Goal: Information Seeking & Learning: Learn about a topic

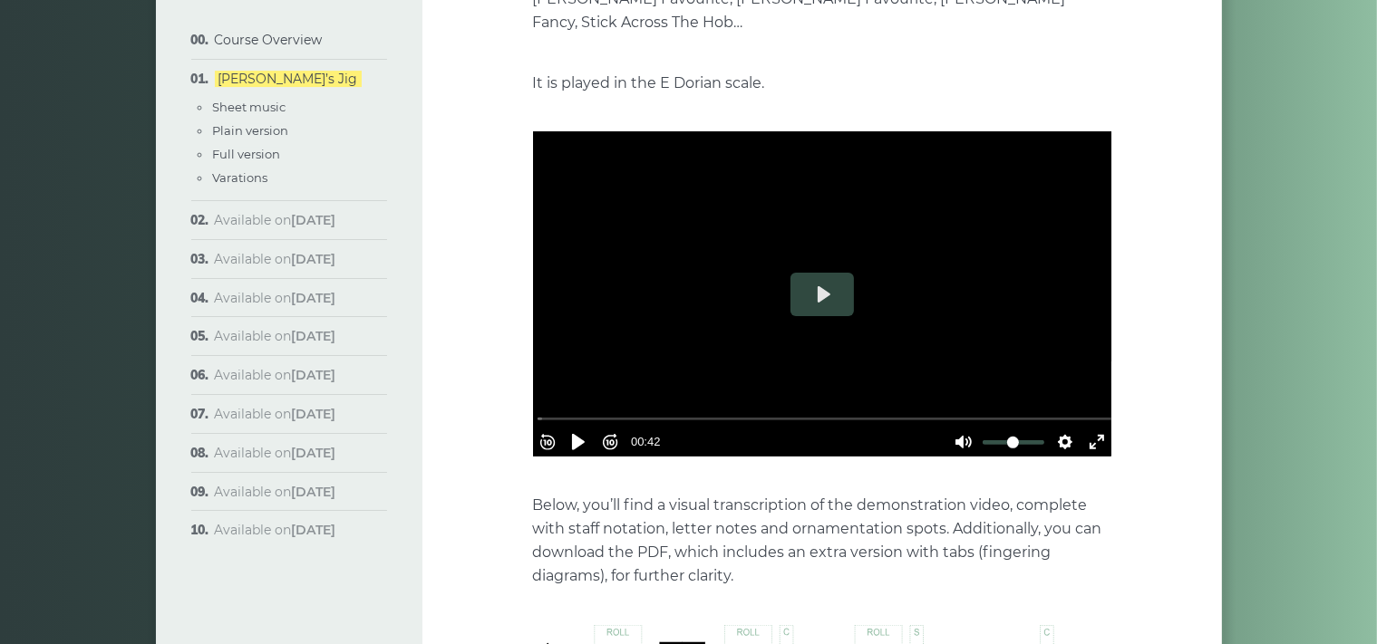
scroll to position [479, 0]
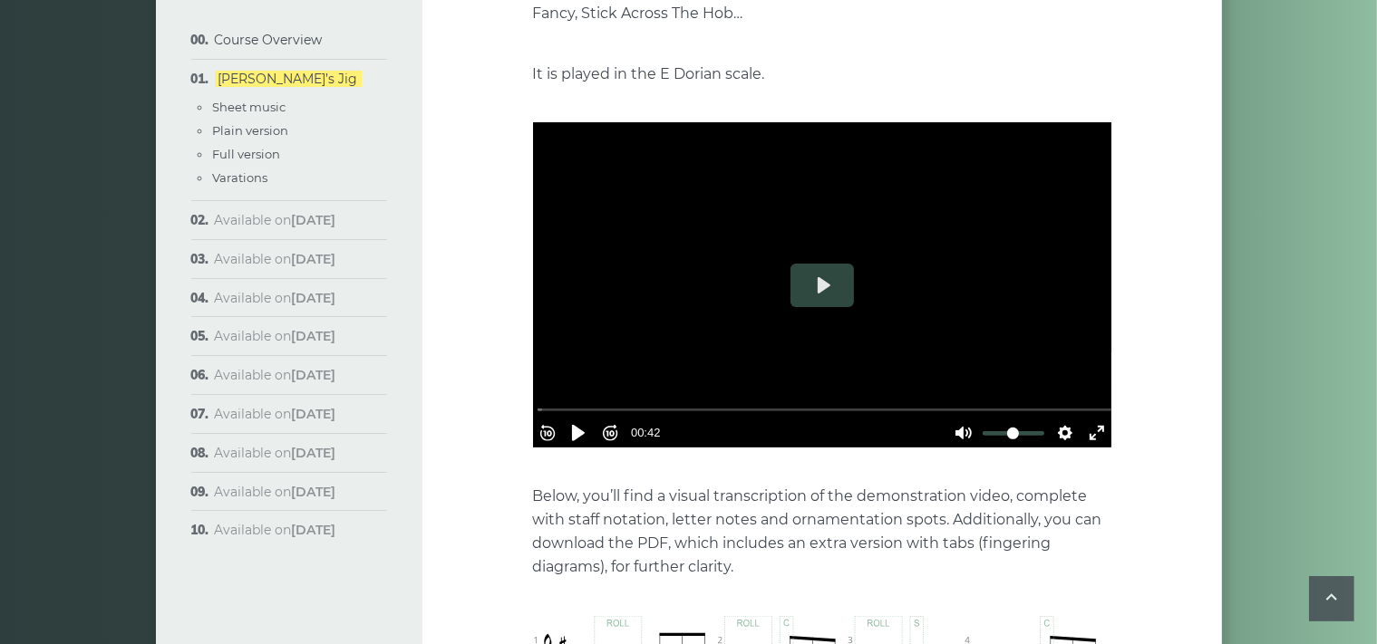
click at [822, 264] on button "Play" at bounding box center [821, 286] width 63 height 44
click at [799, 305] on div at bounding box center [822, 284] width 578 height 325
click at [1053, 419] on button "Settings" at bounding box center [1064, 433] width 29 height 29
click at [1043, 375] on button "Speed Normal" at bounding box center [1014, 389] width 125 height 28
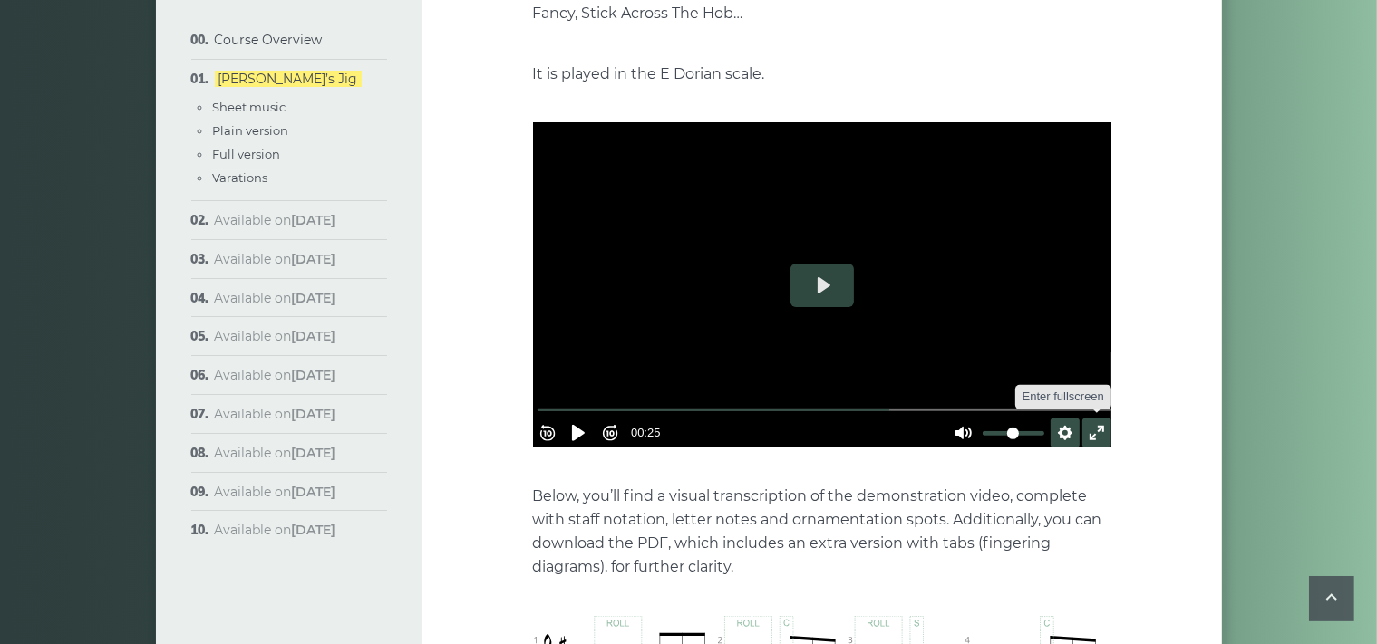
click at [1086, 419] on button "Exit fullscreen Enter fullscreen" at bounding box center [1096, 433] width 29 height 29
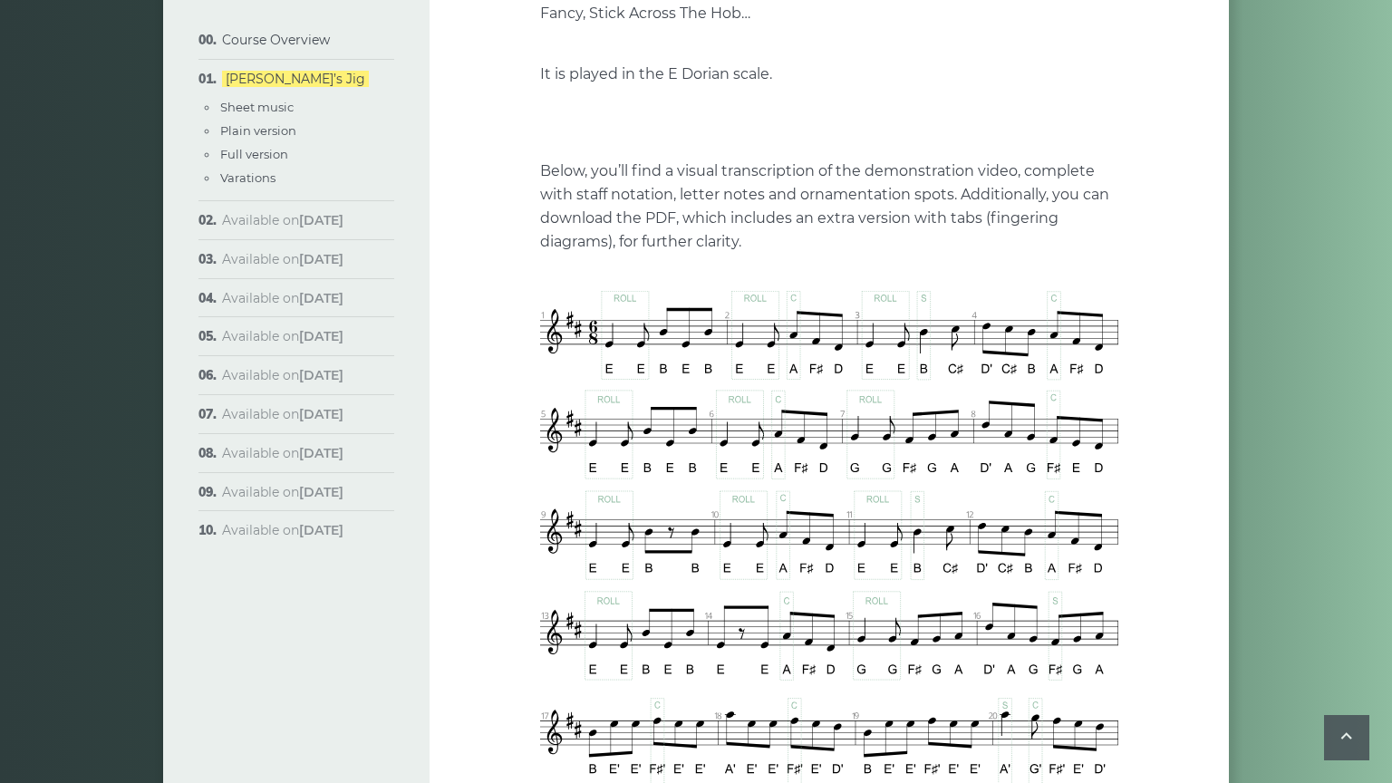
click at [798, 144] on button "Play" at bounding box center [829, 123] width 63 height 44
click at [697, 285] on div at bounding box center [829, 122] width 578 height 325
type input "*****"
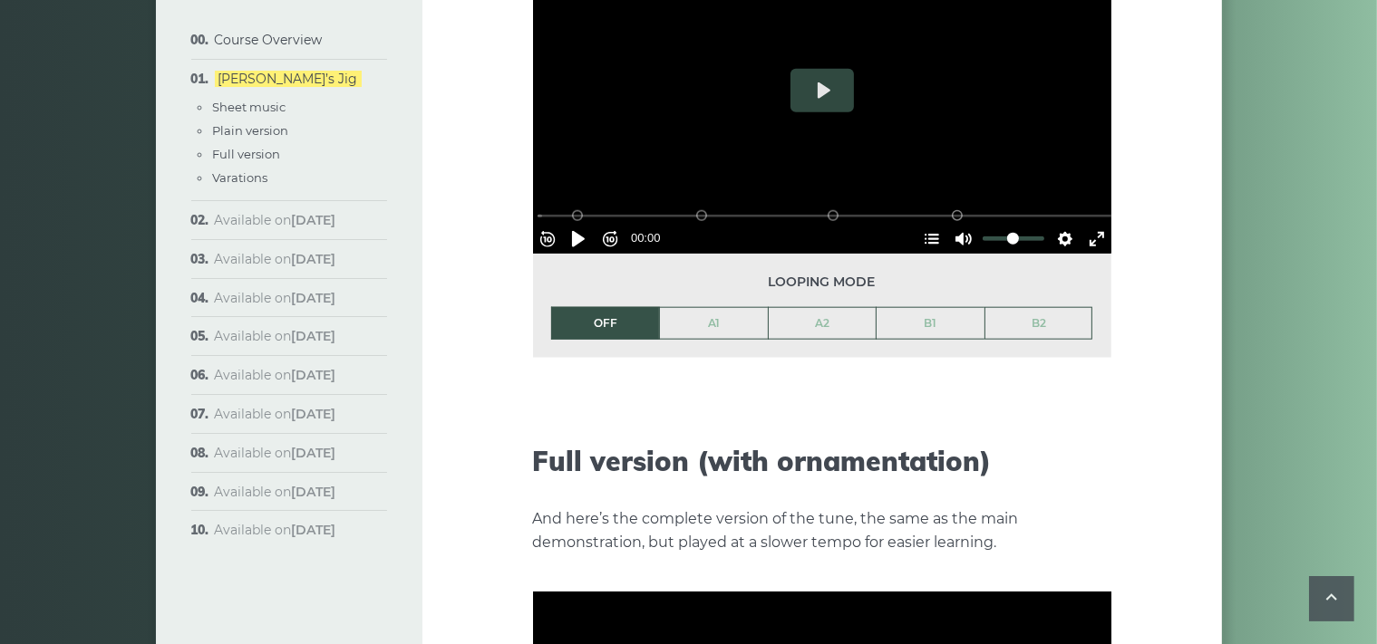
scroll to position [2009, 0]
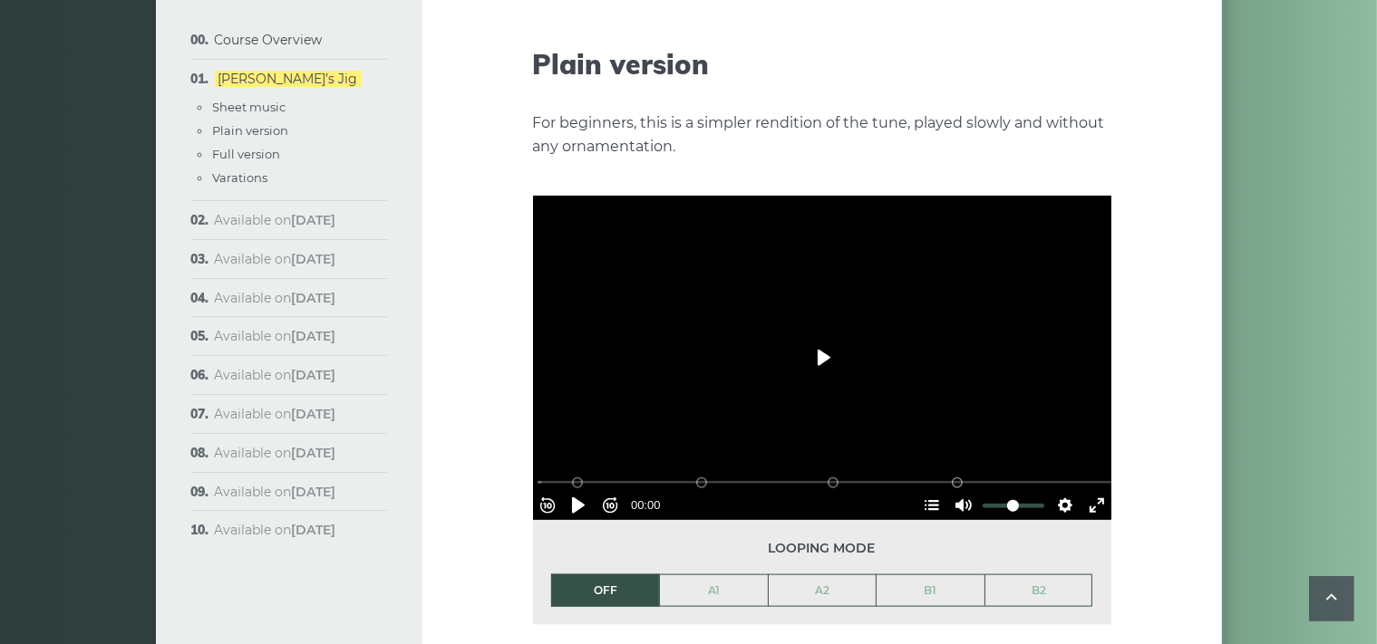
click at [827, 336] on button "Play" at bounding box center [821, 358] width 63 height 44
click at [1088, 491] on button "Exit fullscreen Enter fullscreen" at bounding box center [1096, 505] width 29 height 29
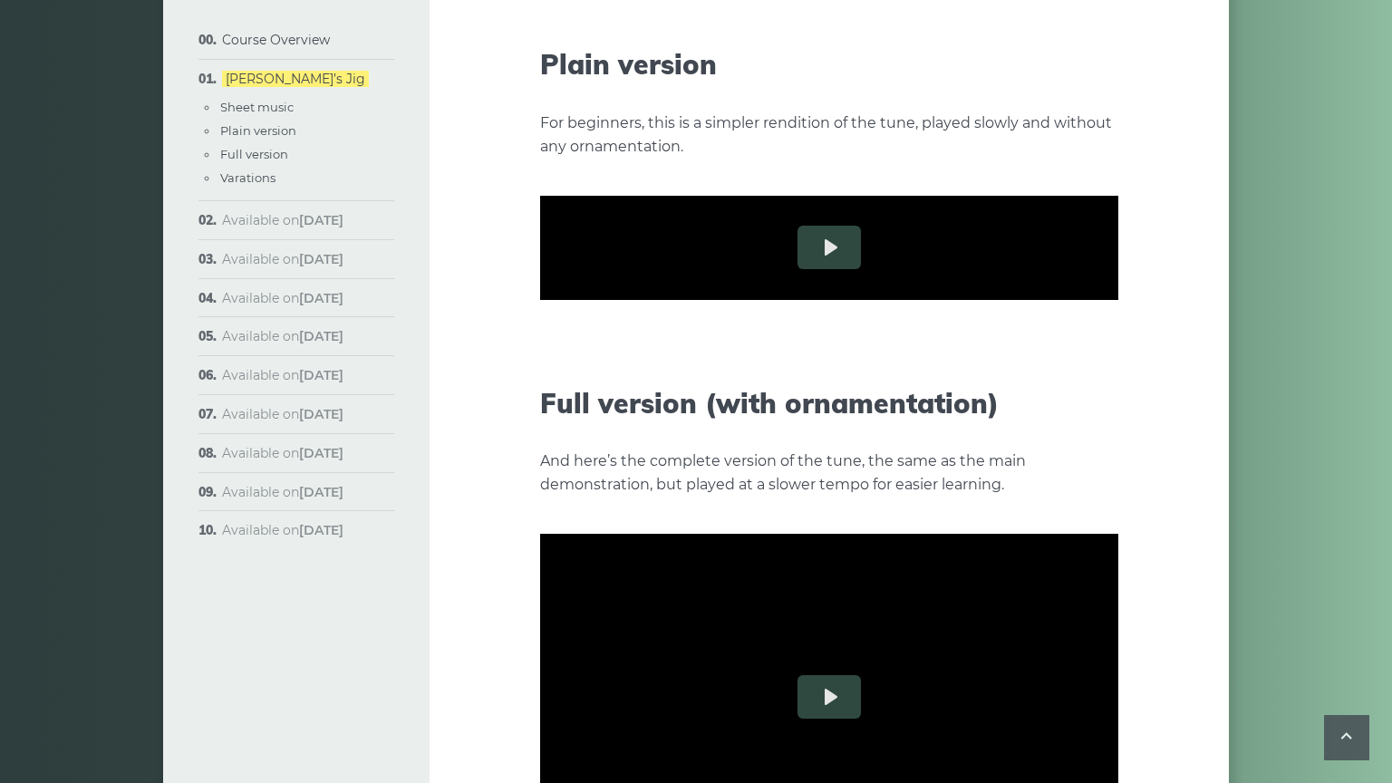
click at [702, 380] on div "A2 (Bars 9-16)" at bounding box center [709, 372] width 15 height 15
click at [540, 411] on div at bounding box center [829, 247] width 578 height 325
click at [1088, 411] on button "Settings" at bounding box center [1073, 396] width 29 height 29
click at [1059, 362] on span "Speed Normal" at bounding box center [1014, 352] width 90 height 20
click at [1074, 284] on span "0.6×" at bounding box center [1055, 274] width 38 height 20
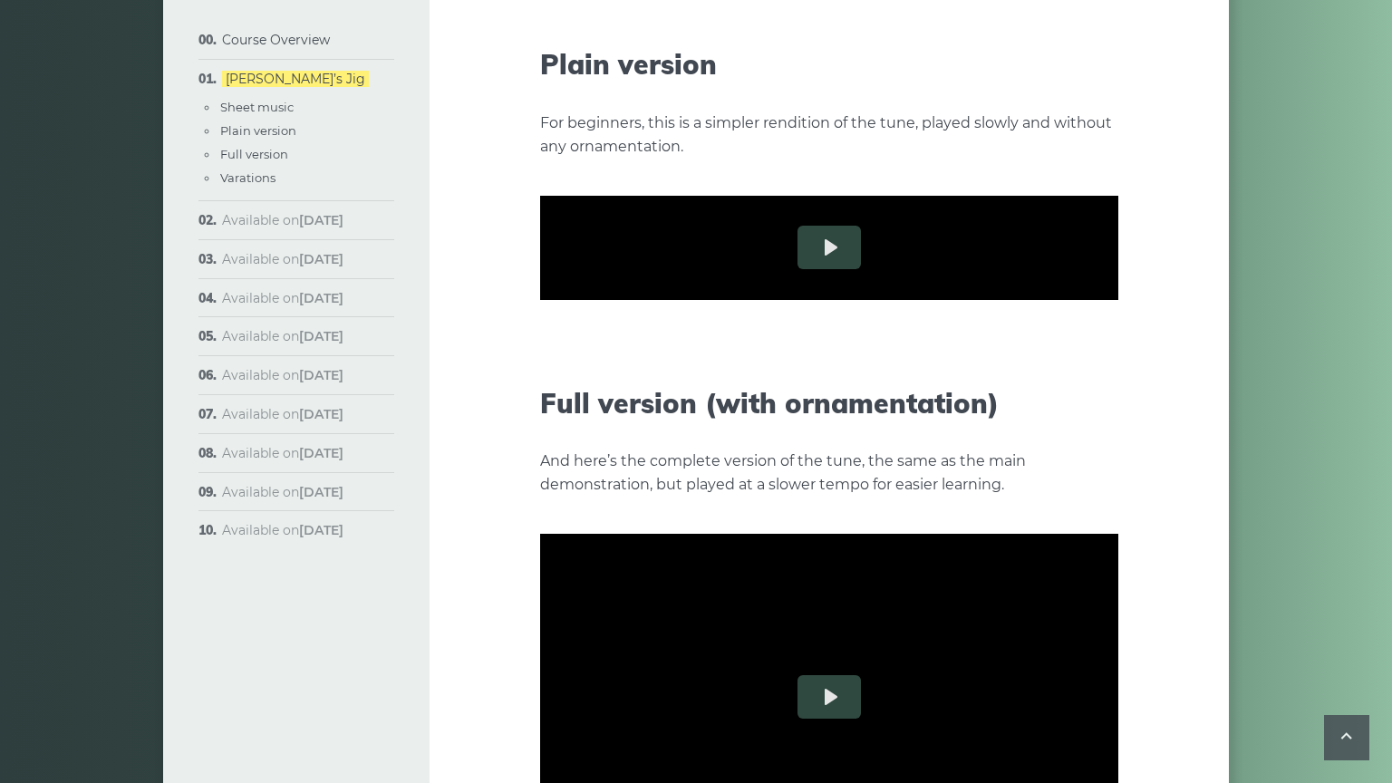
click at [702, 380] on div "A2 (Bars 9-16)" at bounding box center [709, 372] width 15 height 15
click at [575, 411] on div at bounding box center [829, 247] width 578 height 325
click at [702, 380] on div "A2 (Bars 9-16)" at bounding box center [709, 372] width 15 height 15
click at [545, 382] on input "Seek" at bounding box center [833, 372] width 576 height 17
click at [540, 411] on div at bounding box center [829, 247] width 578 height 325
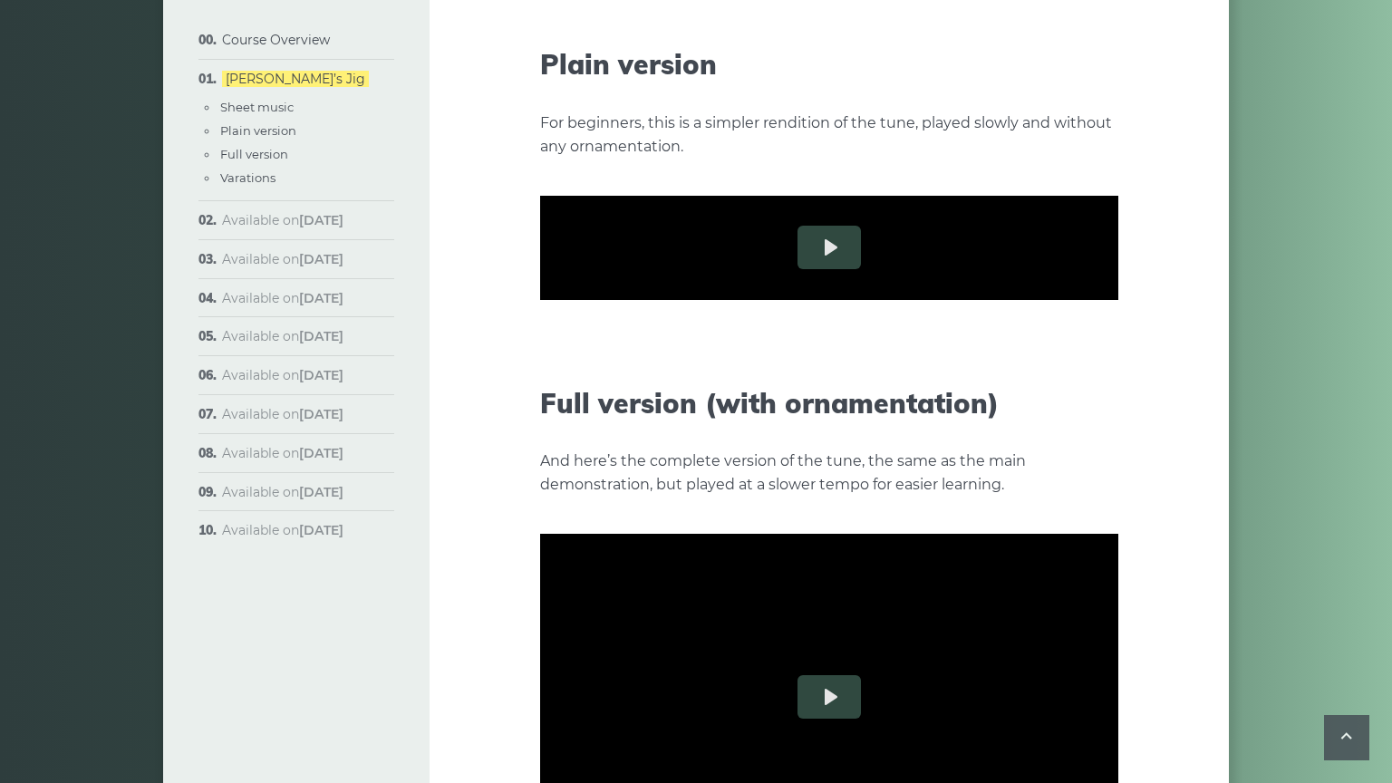
click at [1088, 411] on button "Settings" at bounding box center [1073, 396] width 29 height 29
click at [1059, 362] on span "Speed 0.6×" at bounding box center [1020, 352] width 75 height 20
click at [1074, 253] on span "0.5×" at bounding box center [1055, 243] width 38 height 20
click at [702, 380] on div "A2 (Bars 9-16)" at bounding box center [709, 372] width 15 height 15
click at [614, 411] on div at bounding box center [829, 247] width 578 height 325
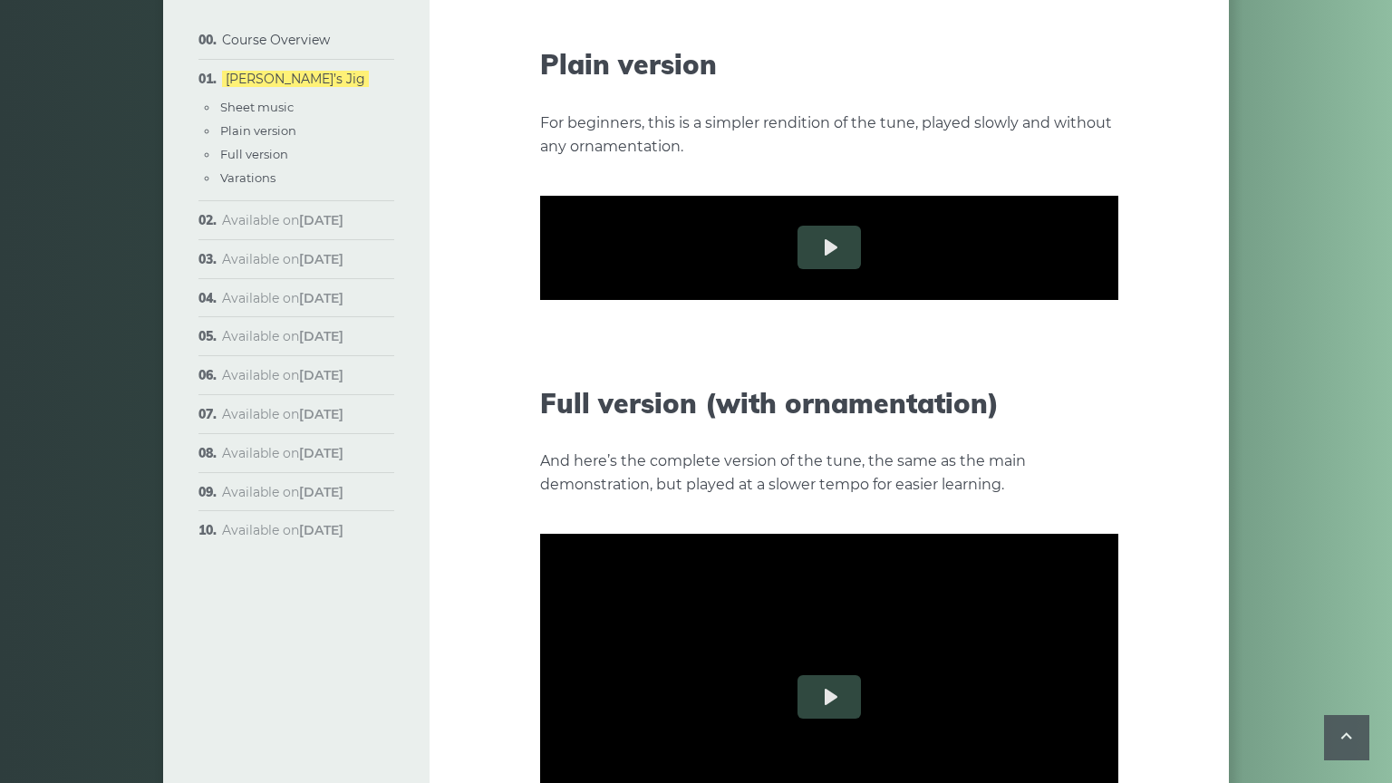
click at [577, 380] on div "A1 (Bars 1-8)" at bounding box center [584, 372] width 15 height 15
click at [545, 382] on input "Seek" at bounding box center [833, 372] width 576 height 17
click at [577, 380] on div "A1 (Bars 1-8)" at bounding box center [584, 372] width 15 height 15
click at [540, 411] on div at bounding box center [829, 247] width 578 height 325
type input "*****"
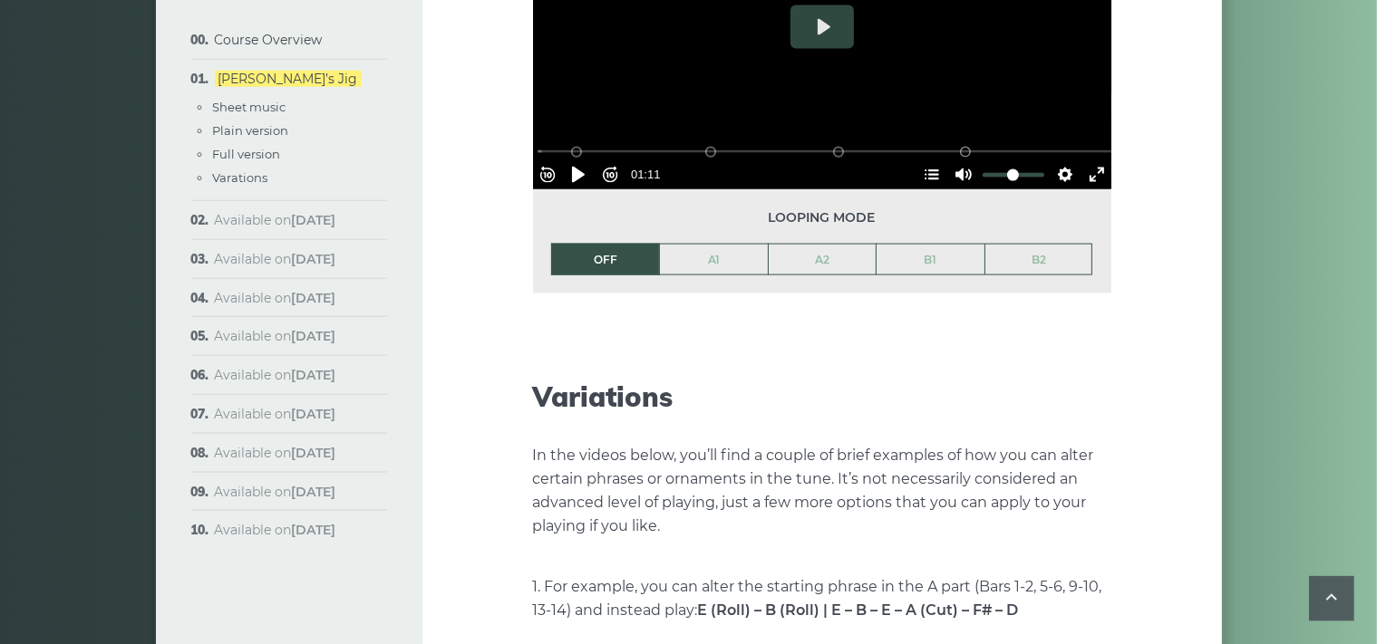
scroll to position [2679, 0]
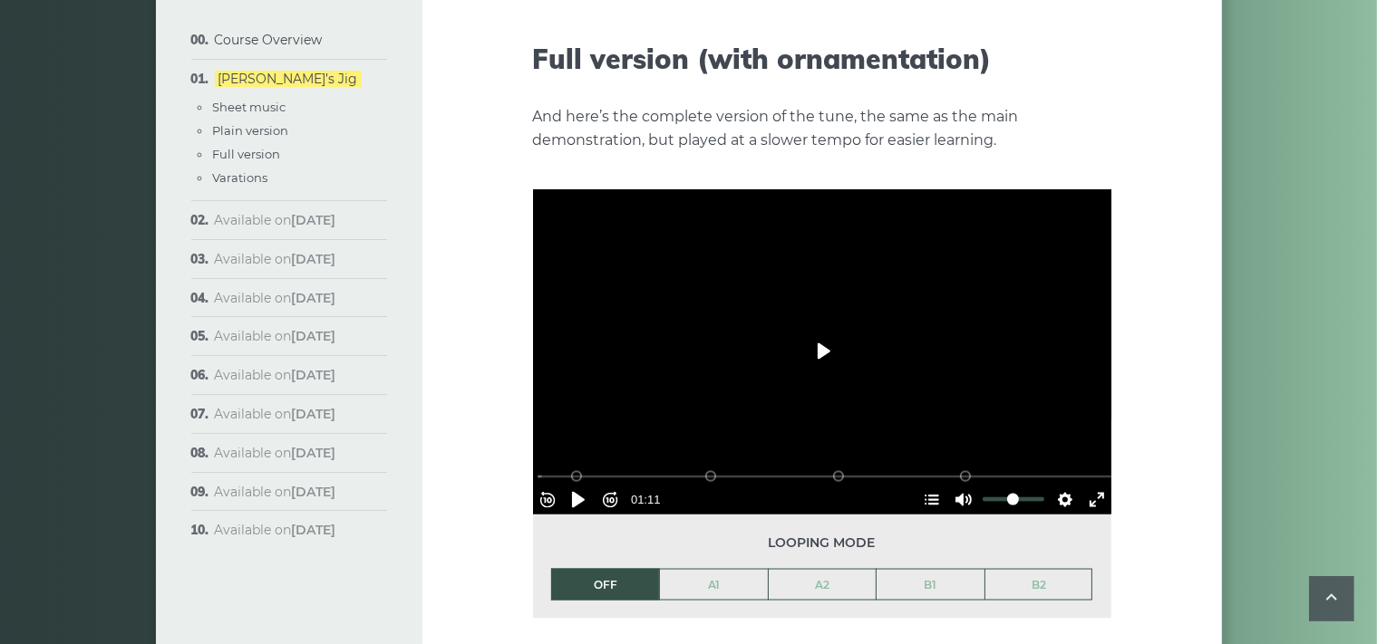
click at [817, 330] on button "Play" at bounding box center [821, 352] width 63 height 44
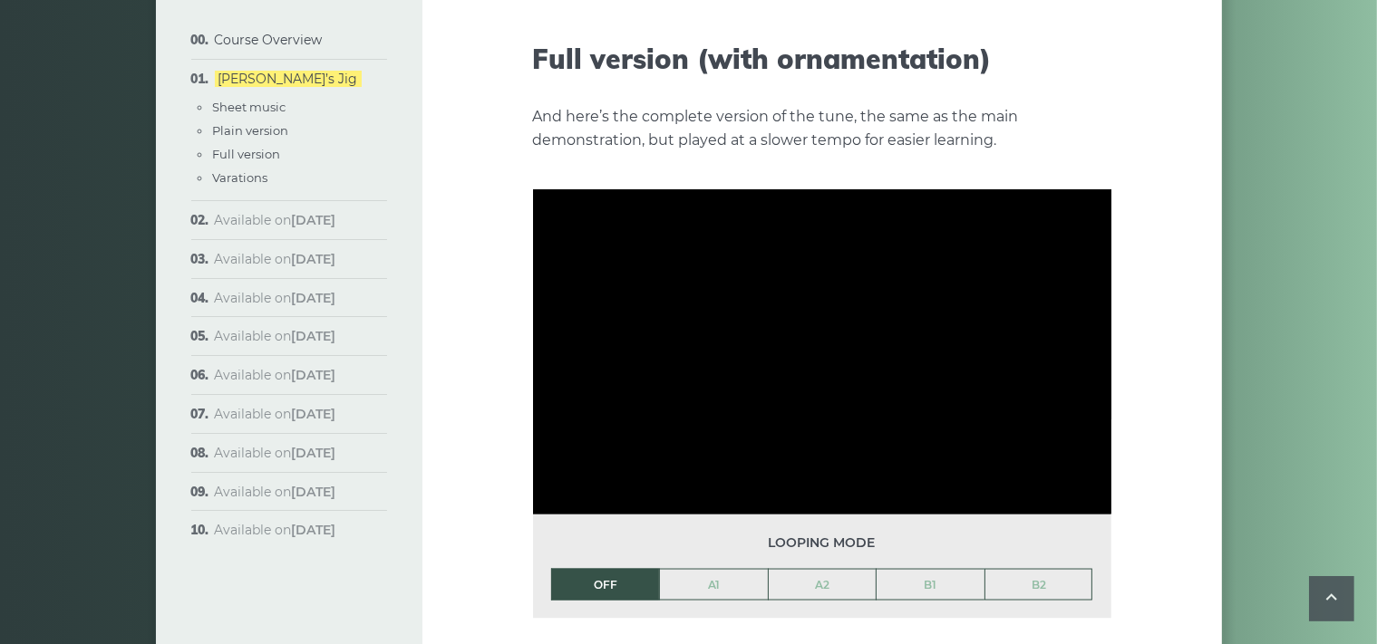
type input "******"
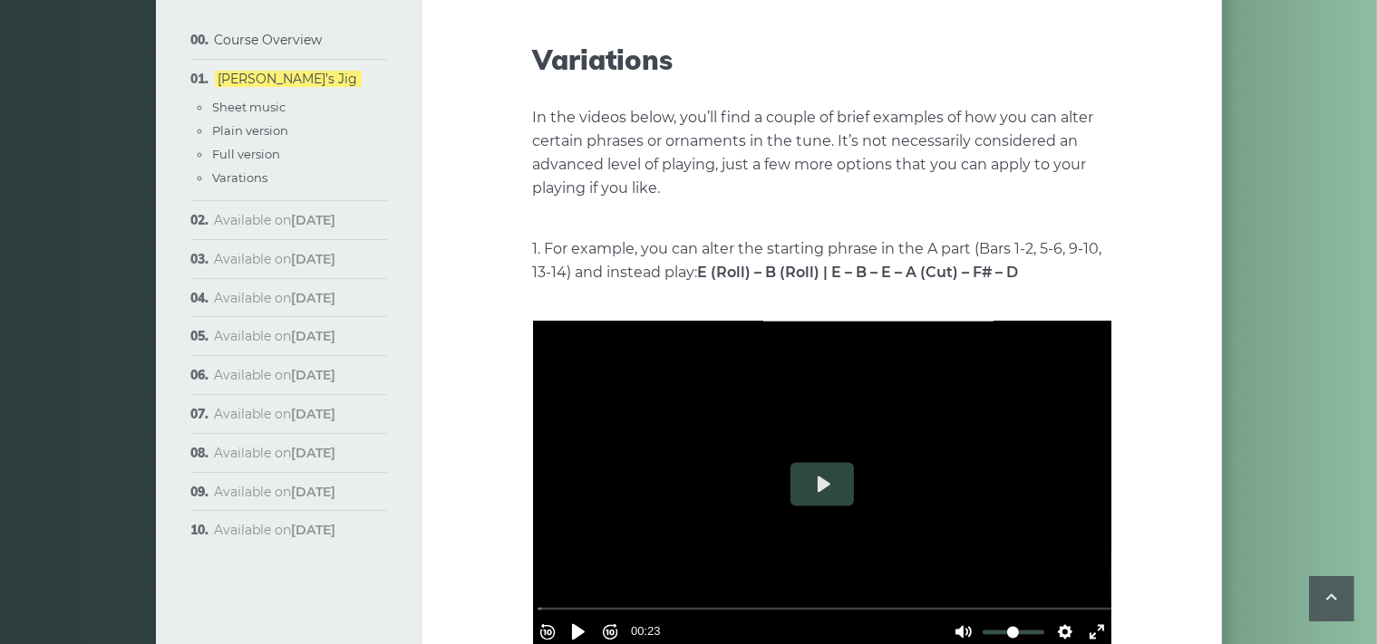
scroll to position [3350, 0]
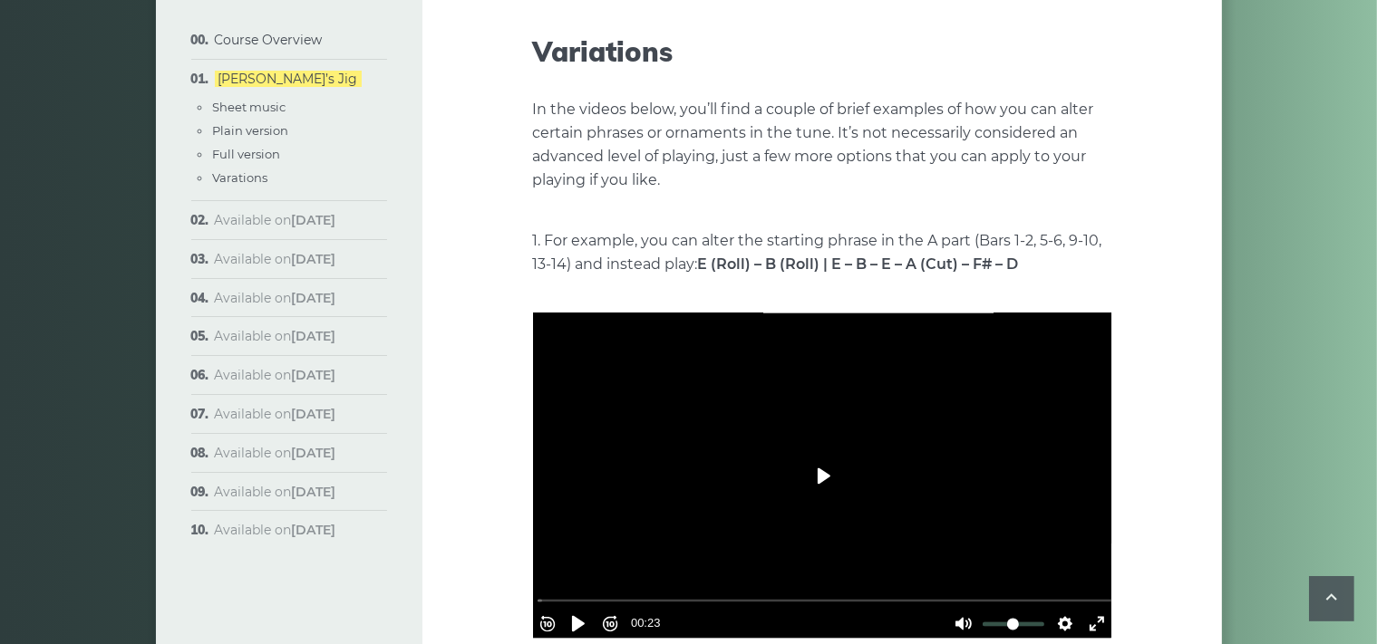
click at [821, 455] on button "Play" at bounding box center [821, 477] width 63 height 44
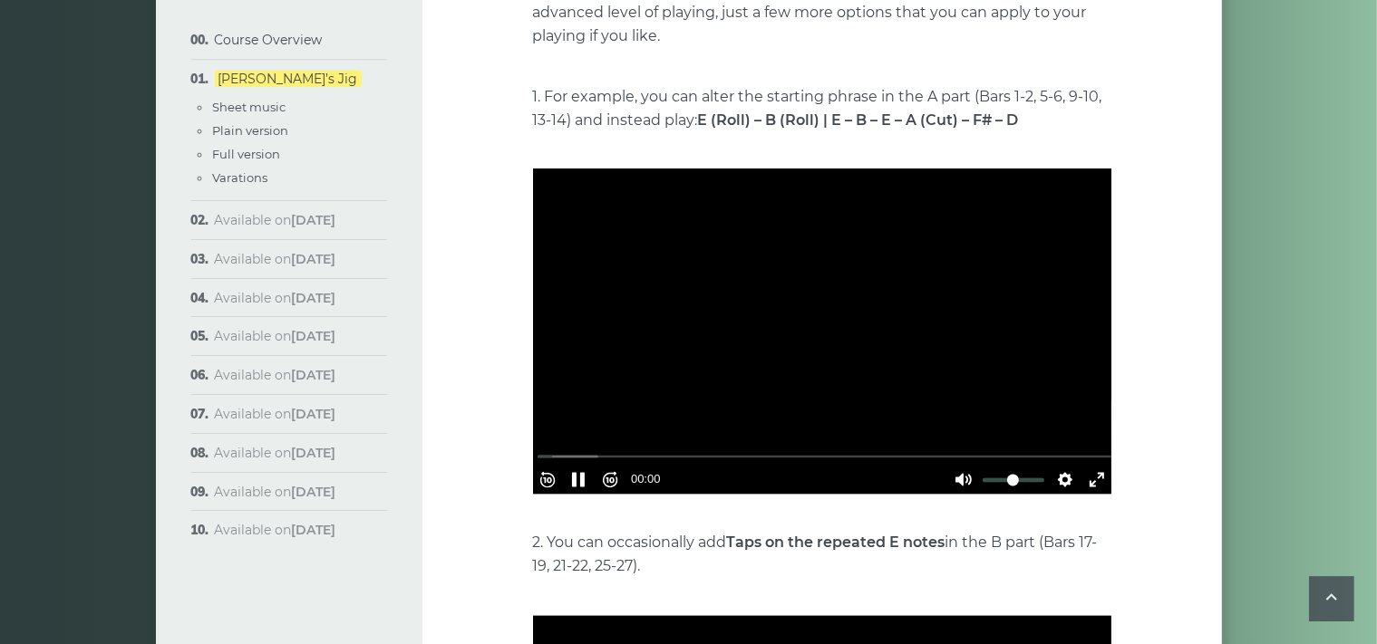
scroll to position [3541, 0]
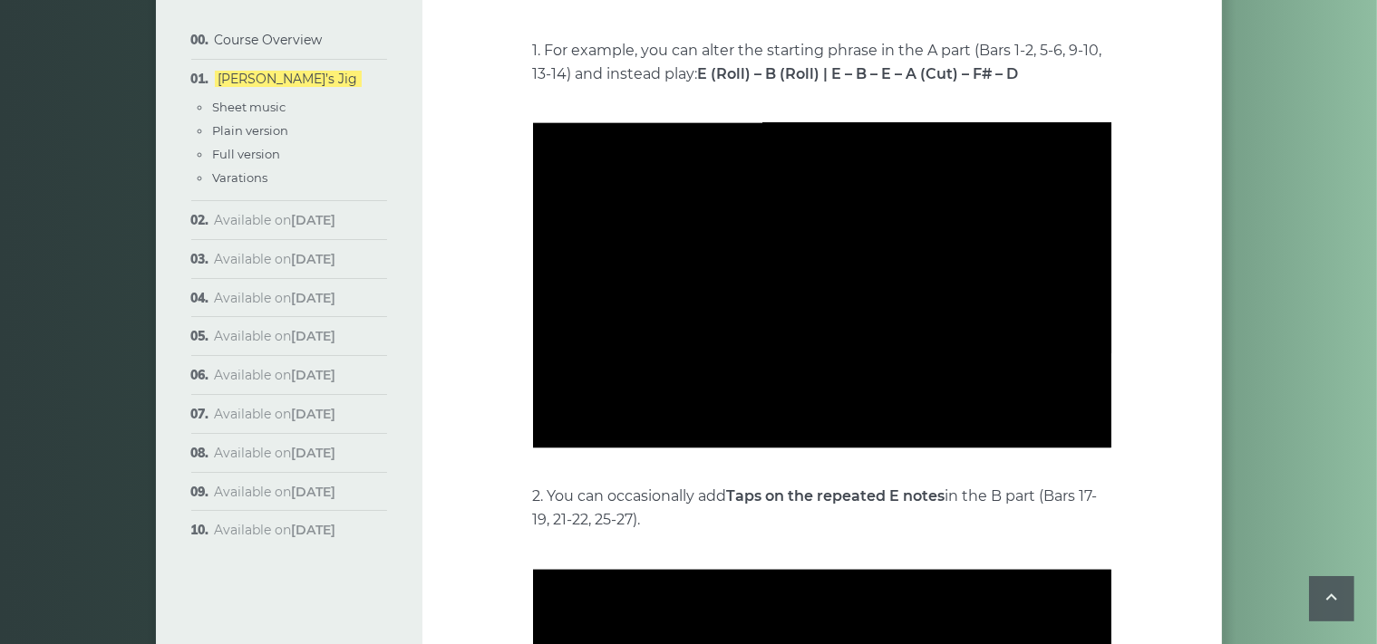
type input "******"
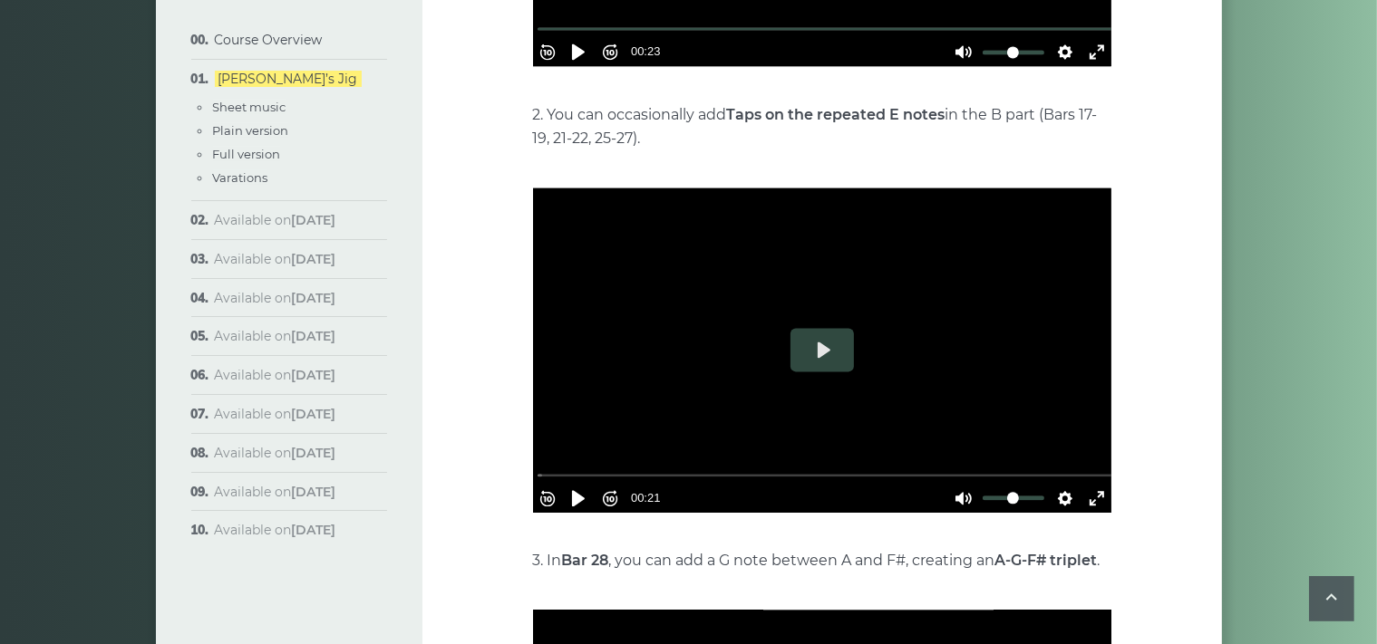
scroll to position [3923, 0]
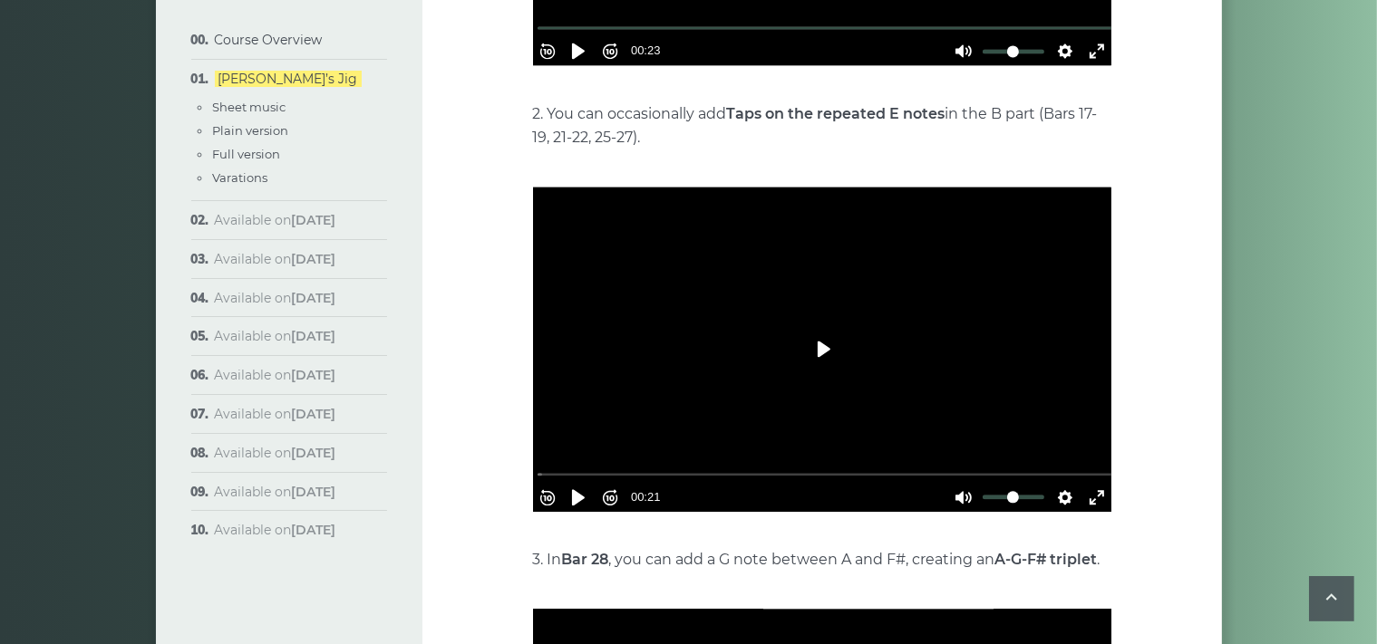
click at [828, 327] on button "Play" at bounding box center [821, 349] width 63 height 44
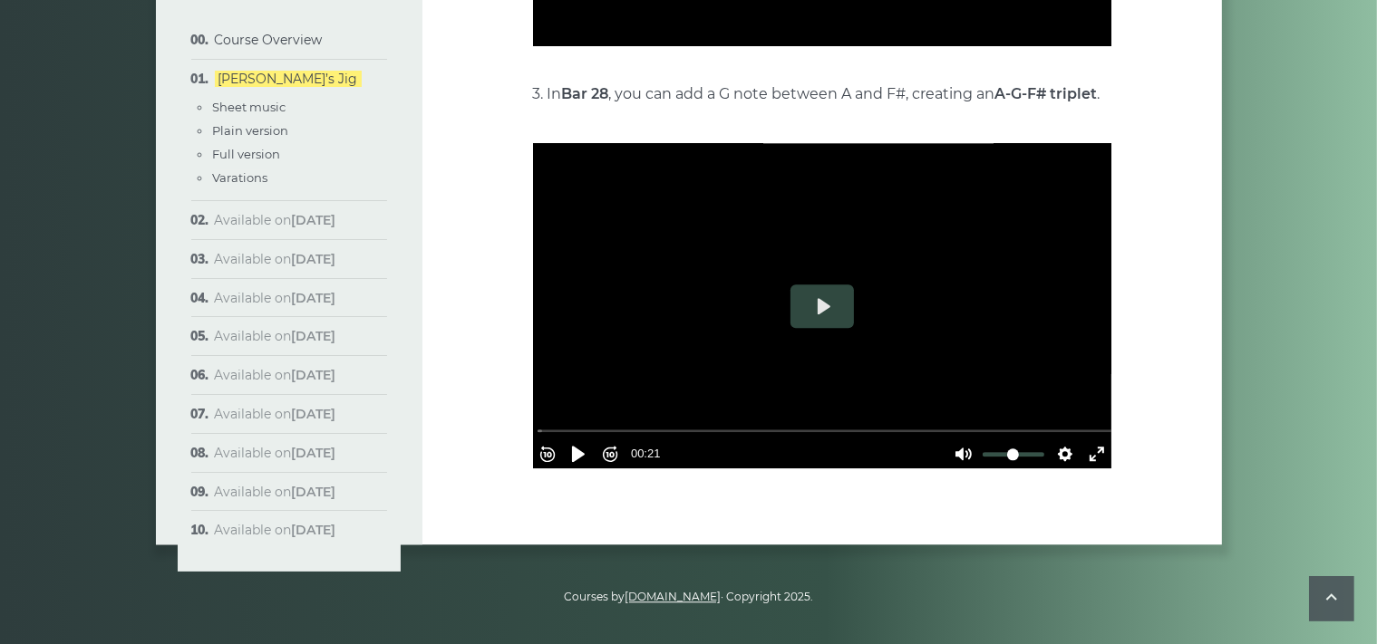
scroll to position [4392, 0]
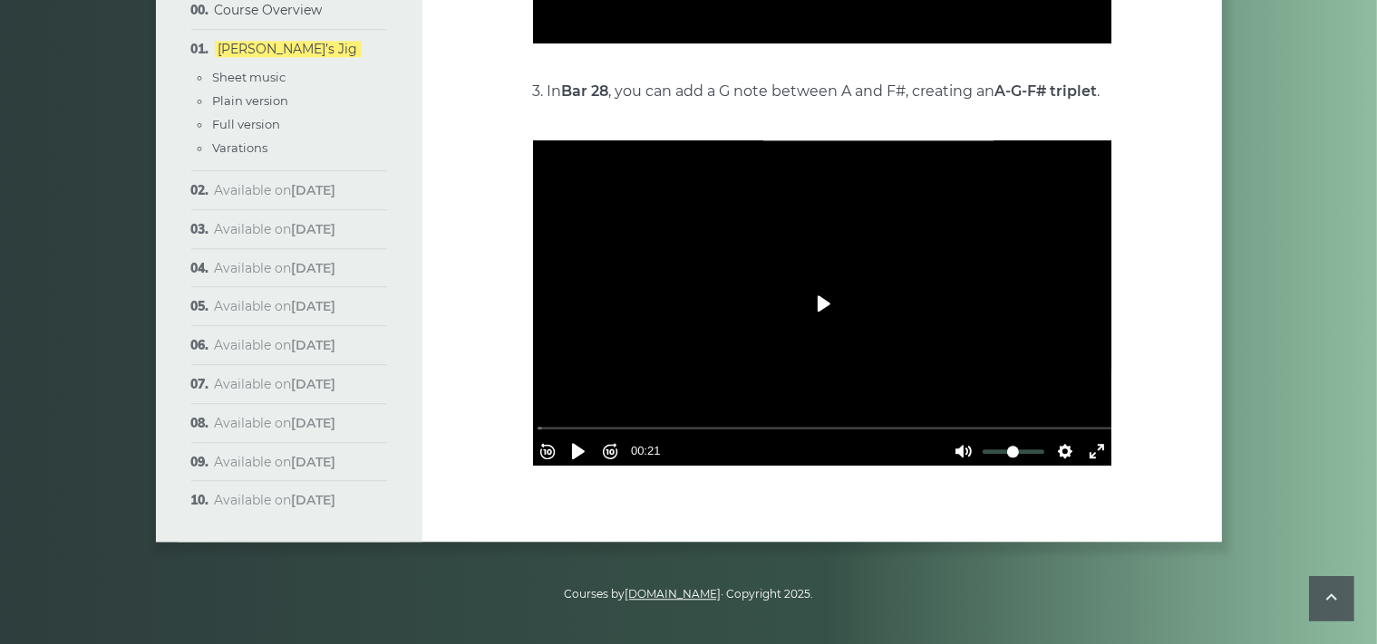
click at [825, 282] on button "Play" at bounding box center [821, 304] width 63 height 44
type input "*****"
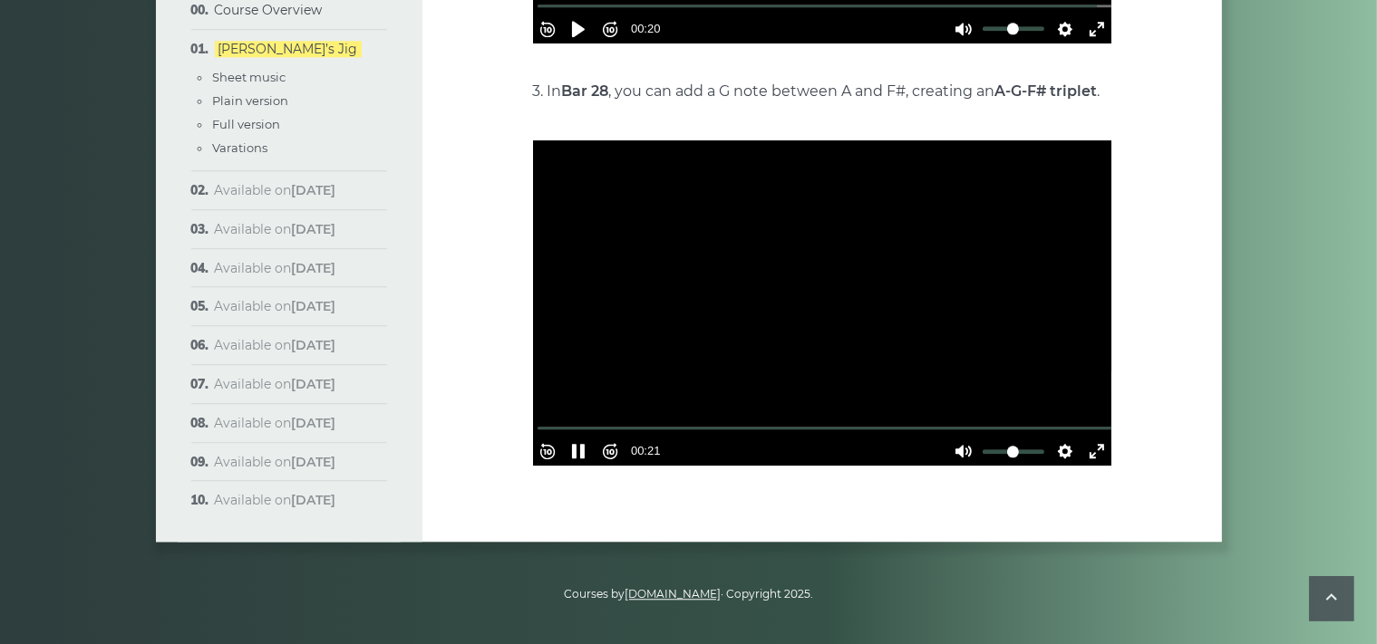
type input "******"
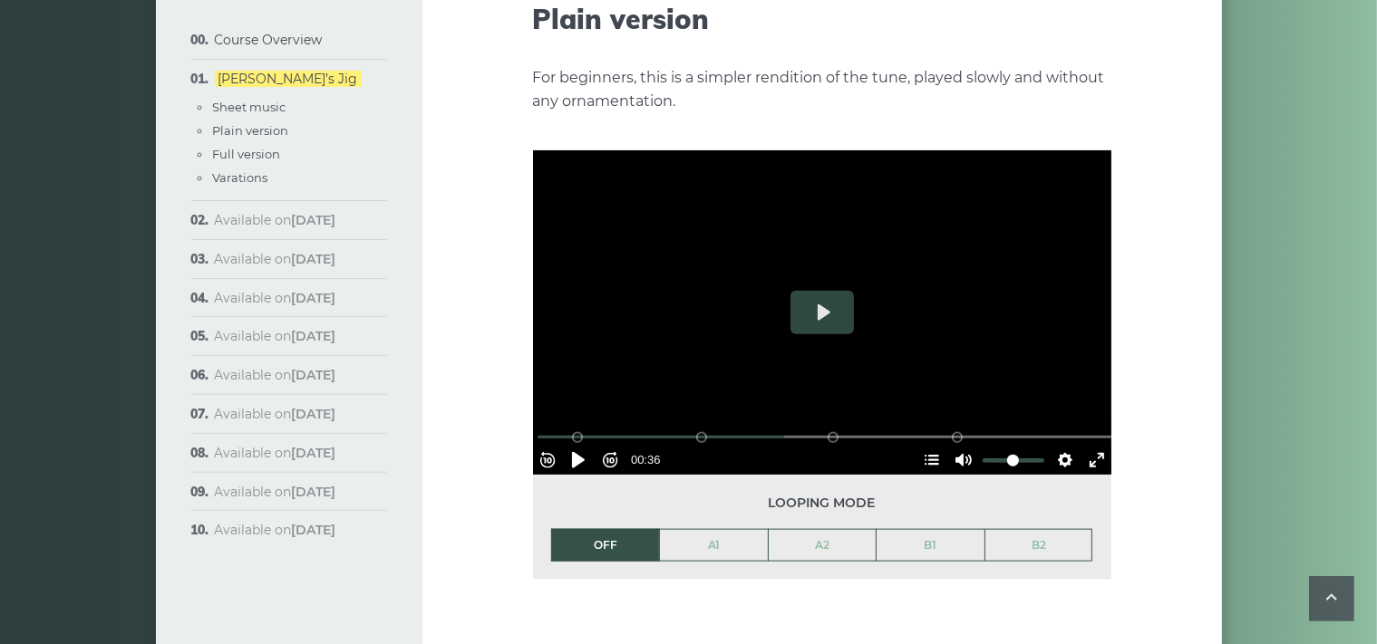
scroll to position [2072, 0]
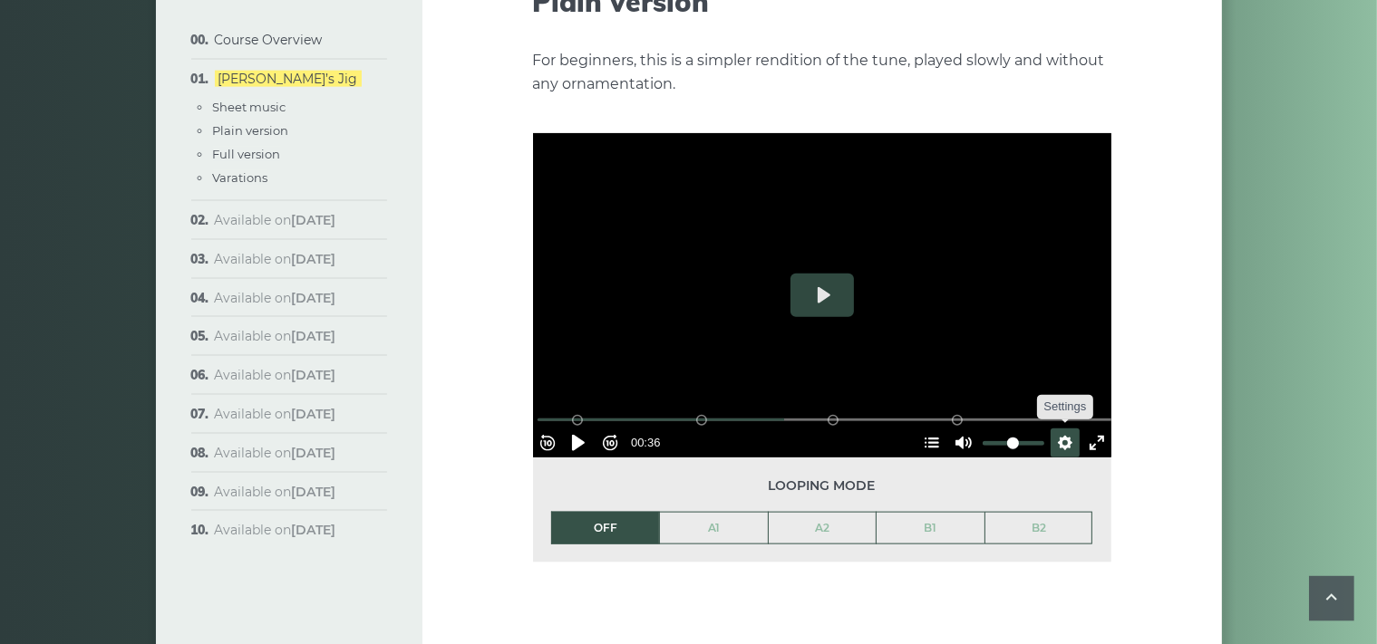
click at [1057, 429] on button "Settings" at bounding box center [1064, 443] width 29 height 29
click at [992, 390] on span "Speed 0.5×" at bounding box center [1012, 400] width 75 height 20
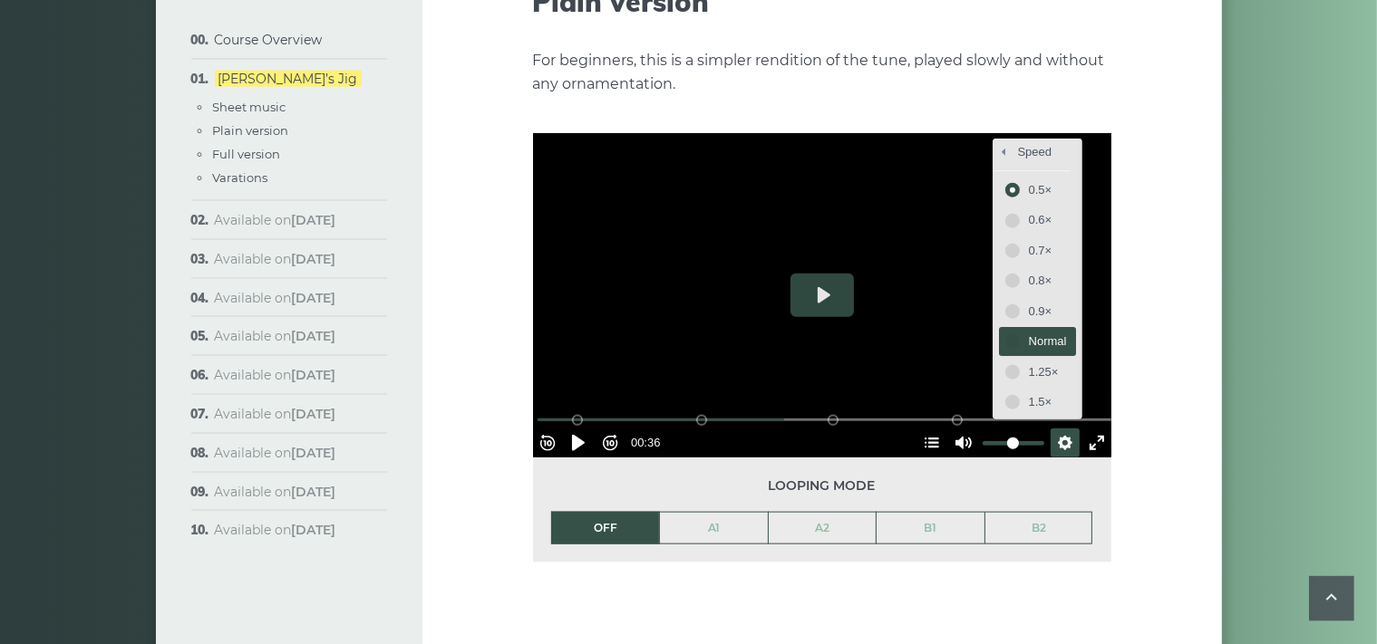
click at [1029, 332] on span "Normal" at bounding box center [1048, 342] width 38 height 20
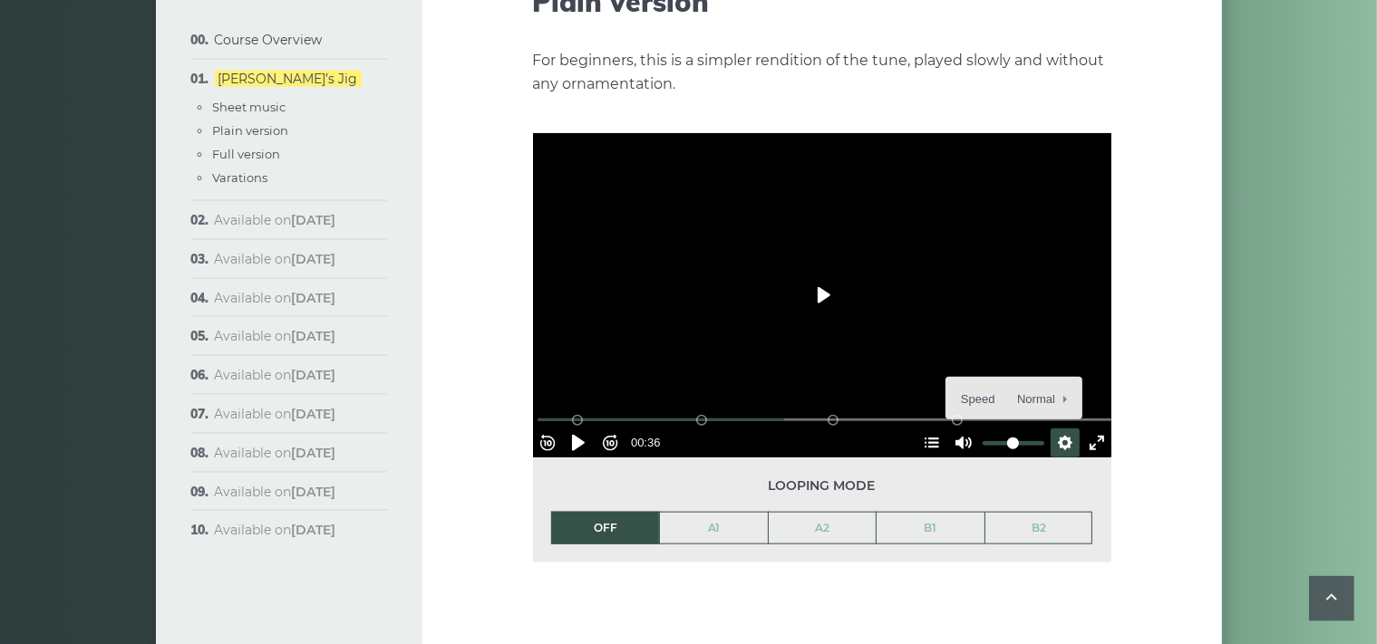
click at [812, 274] on button "Play" at bounding box center [821, 296] width 63 height 44
click at [1096, 429] on button "Exit fullscreen Enter fullscreen" at bounding box center [1096, 443] width 29 height 29
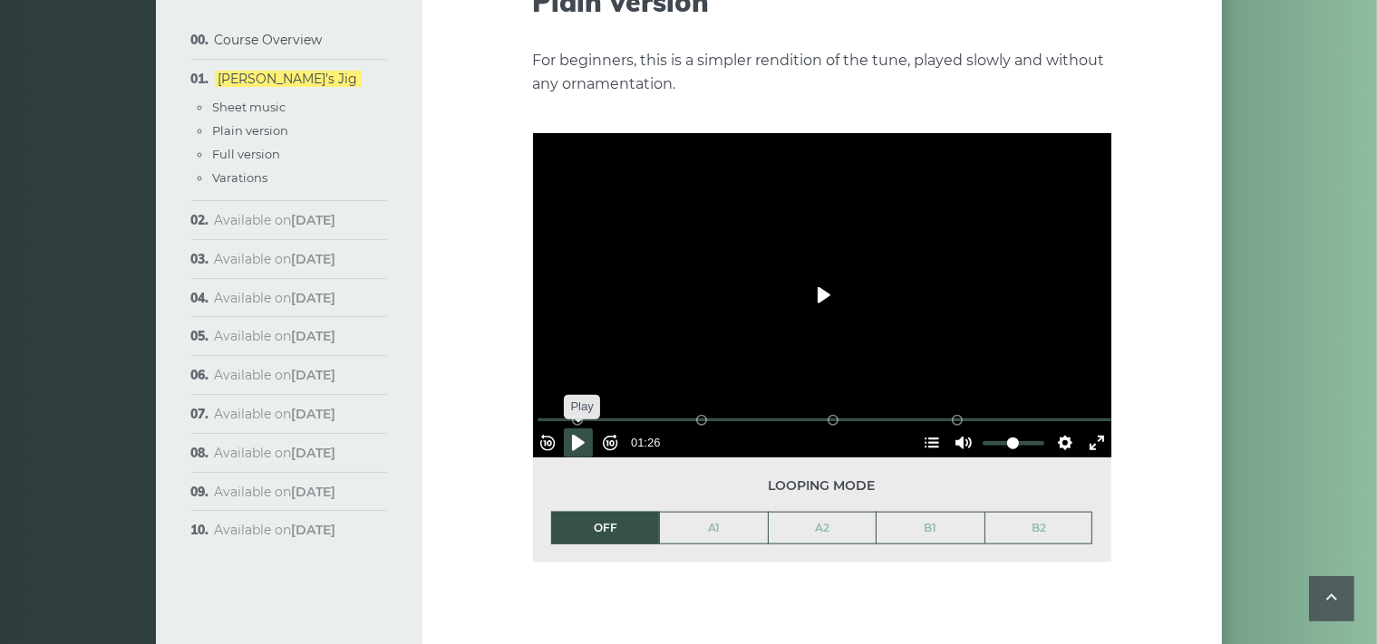
scroll to position [1976, 0]
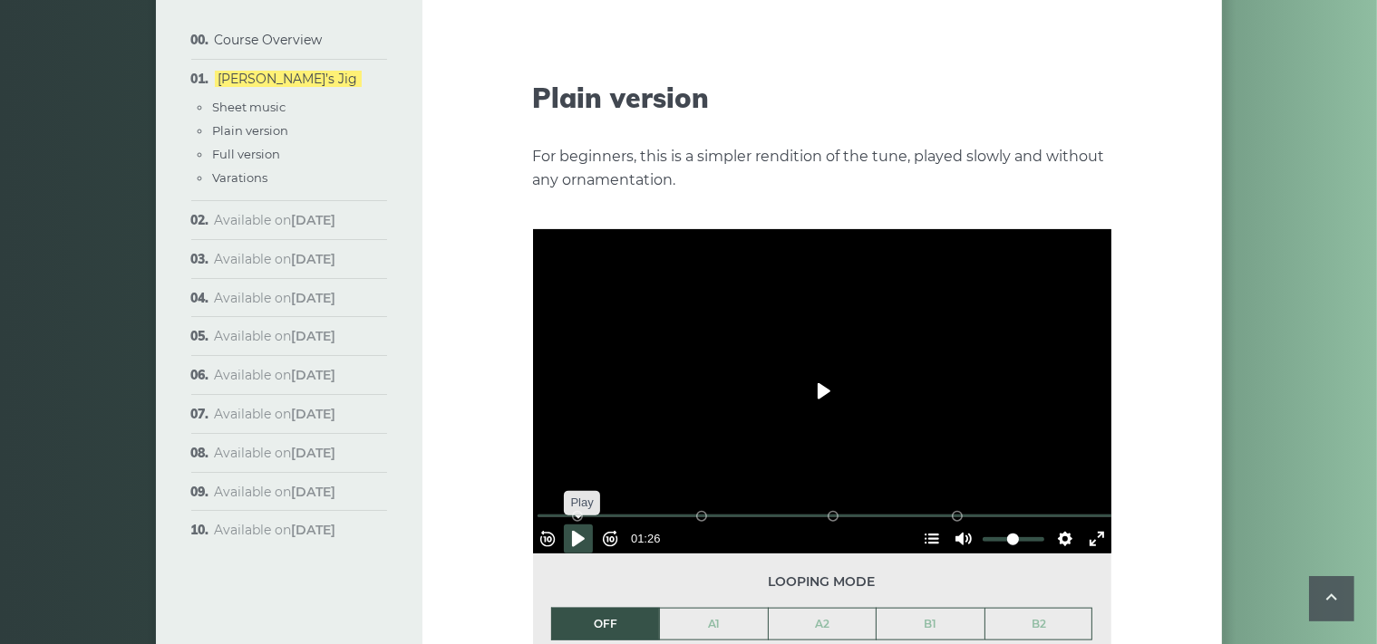
click at [581, 525] on button "Pause Play" at bounding box center [578, 539] width 29 height 29
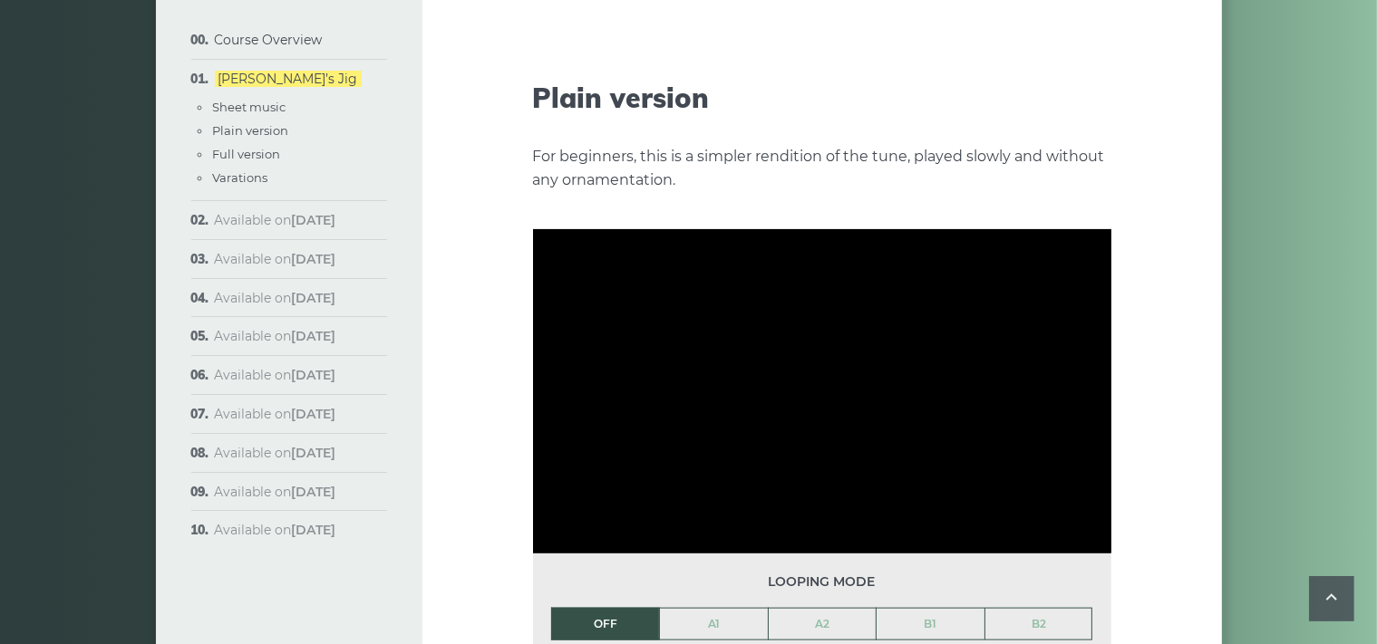
click at [1148, 200] on div "Week 1: Morrison’s Jig The first popular tune we’ll learn in the course is call…" at bounding box center [821, 540] width 799 height 4836
click at [1136, 96] on div "Week 1: Morrison’s Jig The first popular tune we’ll learn in the course is call…" at bounding box center [821, 540] width 799 height 4836
type input "*****"
